Goal: Task Accomplishment & Management: Manage account settings

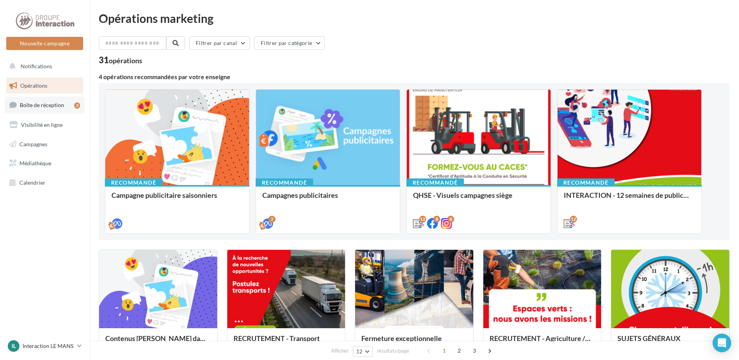
click at [43, 100] on link "Boîte de réception 3" at bounding box center [45, 105] width 80 height 17
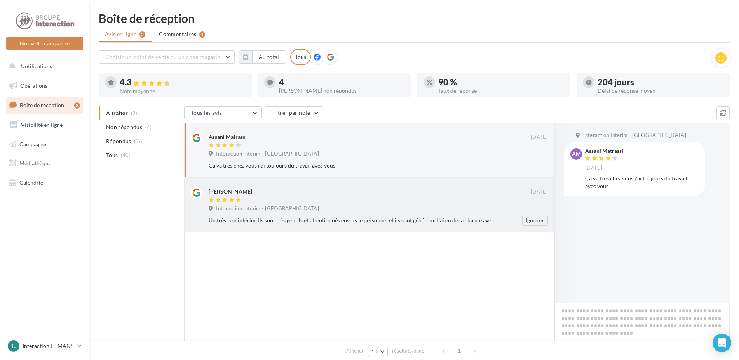
click at [444, 215] on div "Lil Parlak 02 sept. Interaction Interim - Le Mans Un très bon intérim, Ils sont…" at bounding box center [378, 206] width 339 height 39
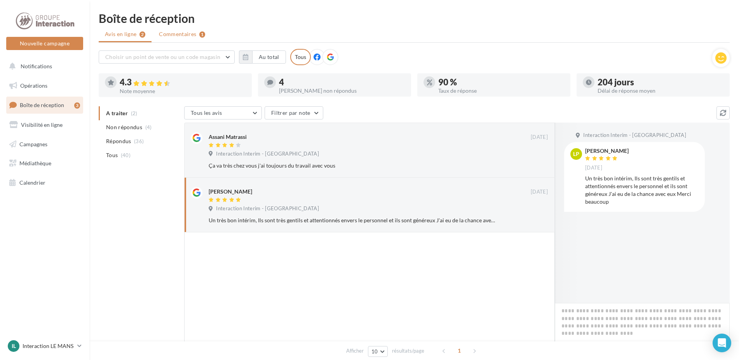
click at [186, 36] on span "Commentaires" at bounding box center [177, 34] width 37 height 8
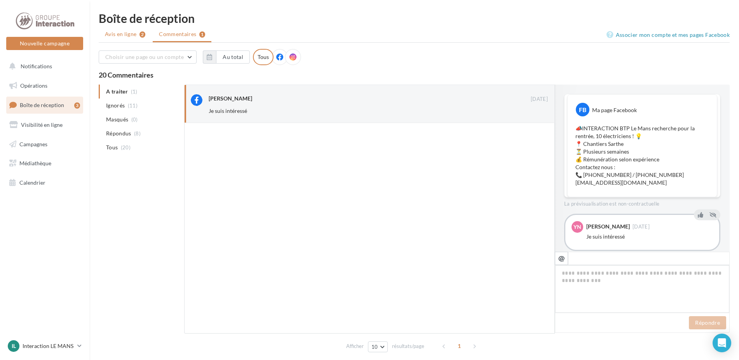
scroll to position [15, 0]
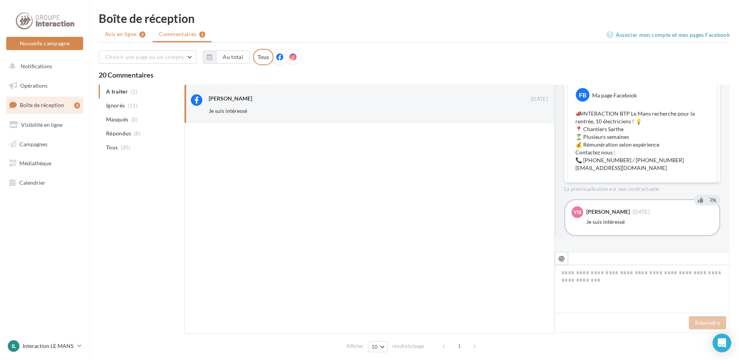
click at [128, 36] on span "Avis en ligne" at bounding box center [121, 34] width 32 height 8
